Goal: Answer question/provide support

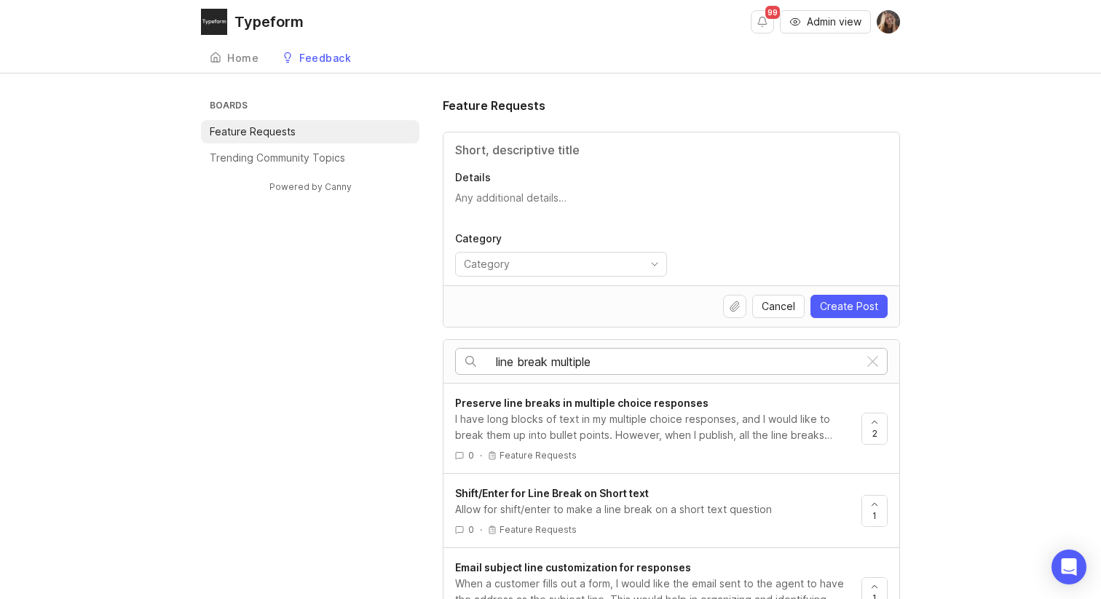
type input "line break multiple"
click at [601, 403] on span "Preserve line breaks in multiple choice responses" at bounding box center [581, 403] width 253 height 12
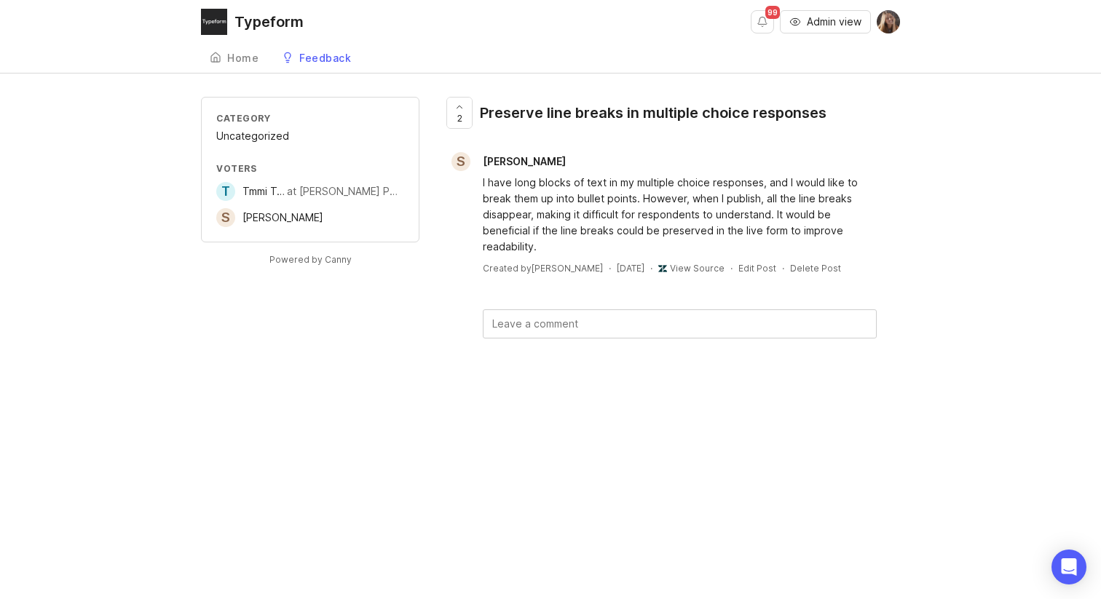
click at [266, 196] on span "Tmmi Tmmi" at bounding box center [268, 191] width 52 height 12
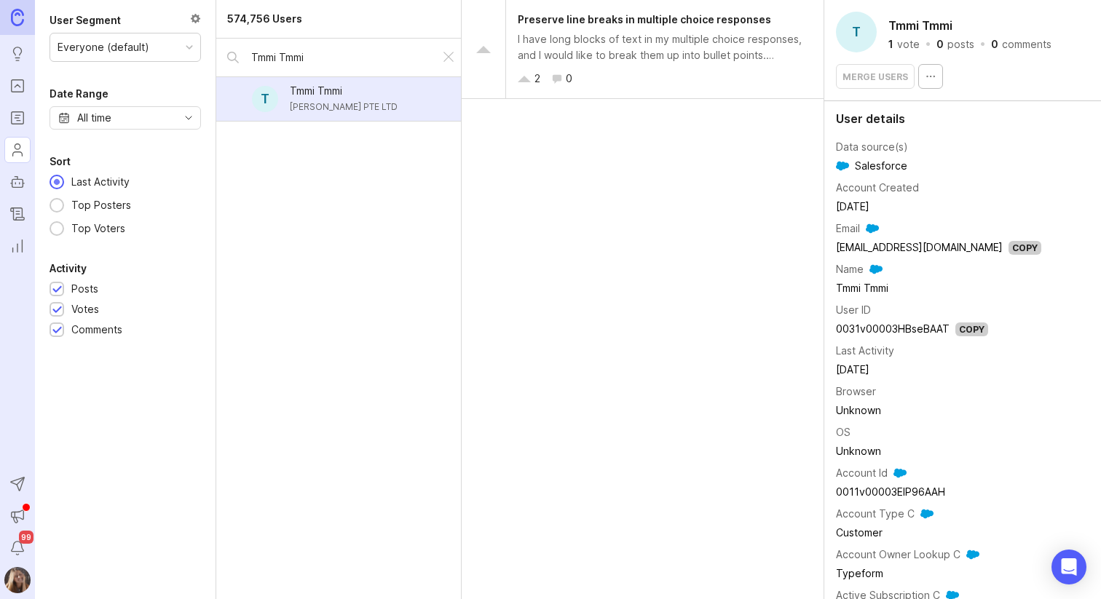
click at [905, 248] on link "[EMAIL_ADDRESS][DOMAIN_NAME]" at bounding box center [919, 247] width 167 height 12
click at [562, 37] on div "I have long blocks of text in my multiple choice responses, and I would like to…" at bounding box center [665, 47] width 294 height 32
